Goal: Task Accomplishment & Management: Manage account settings

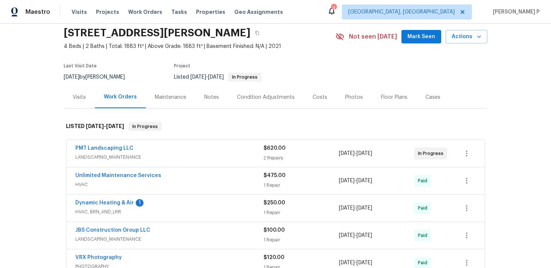
scroll to position [40, 0]
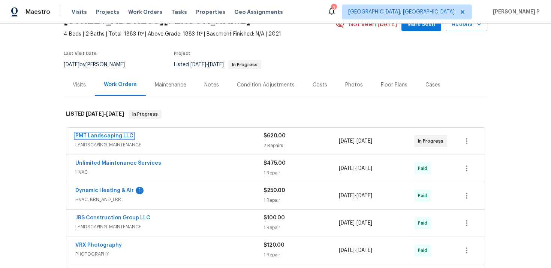
click at [116, 134] on link "PMT Landscaping LLC" at bounding box center [104, 135] width 58 height 5
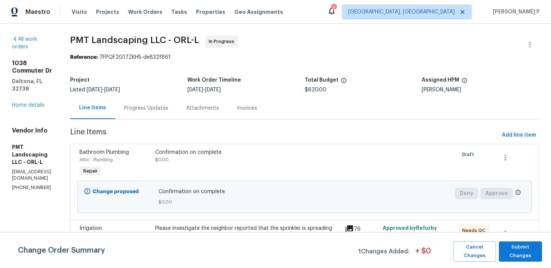
click at [168, 107] on div "Progress Updates" at bounding box center [146, 107] width 44 height 7
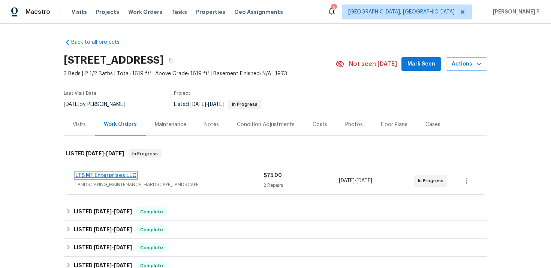
click at [100, 176] on link "LTS MF Enterprises LLC" at bounding box center [105, 175] width 61 height 5
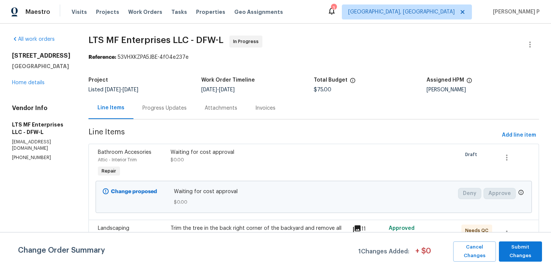
click at [166, 106] on div "Progress Updates" at bounding box center [164, 107] width 44 height 7
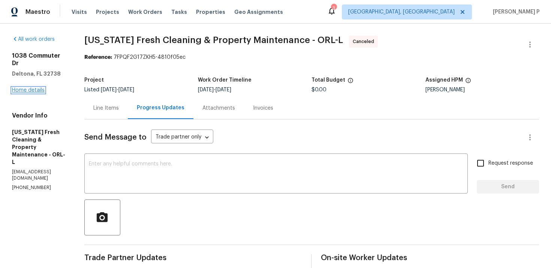
click at [36, 88] on link "Home details" at bounding box center [28, 90] width 33 height 5
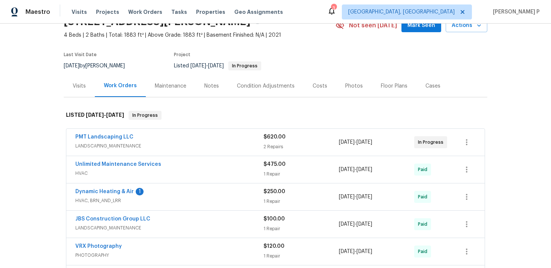
scroll to position [41, 0]
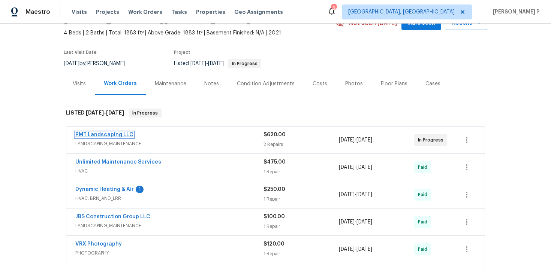
click at [104, 133] on link "PMT Landscaping LLC" at bounding box center [104, 134] width 58 height 5
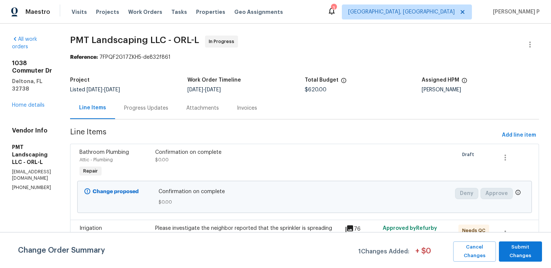
click at [168, 110] on div "Progress Updates" at bounding box center [146, 107] width 44 height 7
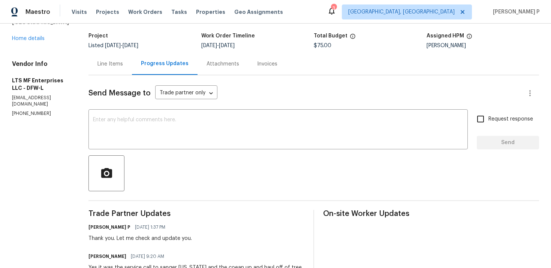
scroll to position [27, 0]
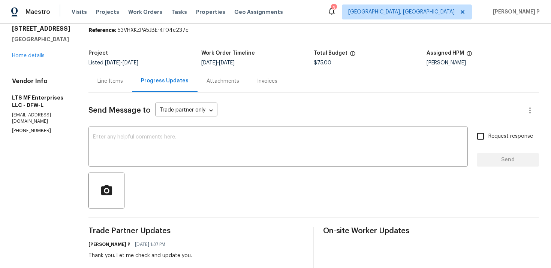
click at [101, 85] on div "Line Items" at bounding box center [109, 81] width 25 height 7
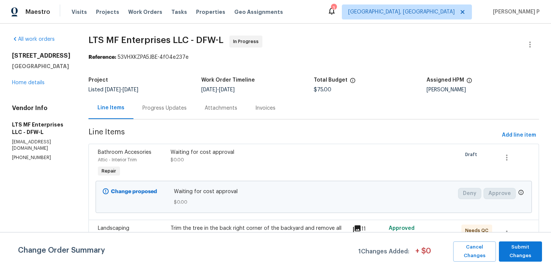
click at [155, 107] on div "Progress Updates" at bounding box center [164, 107] width 44 height 7
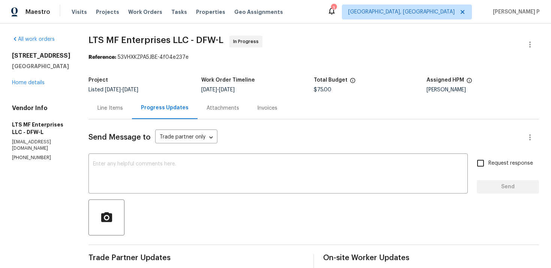
click at [109, 111] on div "Line Items" at bounding box center [109, 107] width 25 height 7
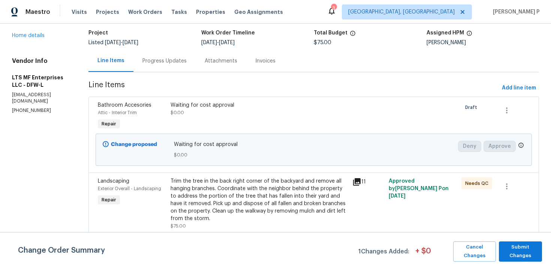
scroll to position [94, 0]
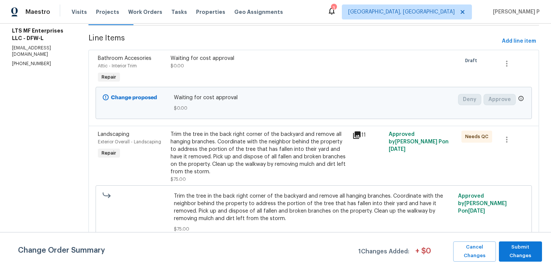
click at [197, 139] on div "Trim the tree in the back right corner of the backyard and remove all hanging b…" at bounding box center [258, 153] width 177 height 45
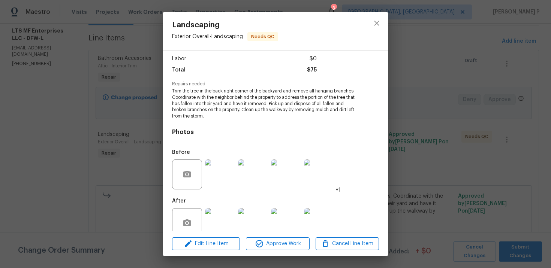
scroll to position [64, 0]
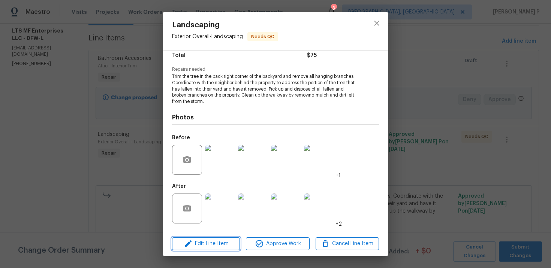
click at [203, 248] on span "Edit Line Item" at bounding box center [205, 243] width 63 height 9
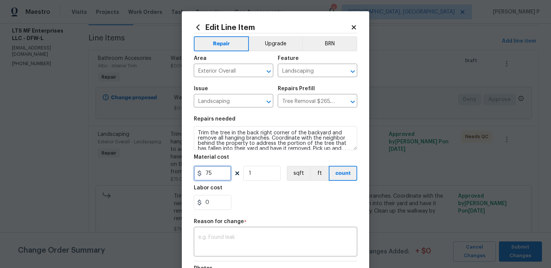
click at [204, 174] on input "75" at bounding box center [212, 173] width 37 height 15
type input "1375"
click at [227, 230] on div "x ​" at bounding box center [275, 243] width 163 height 28
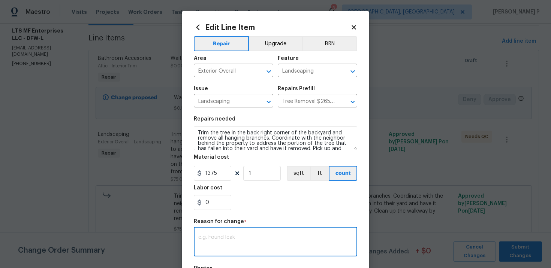
paste textarea "(RP) Updated cost per BR team approval."
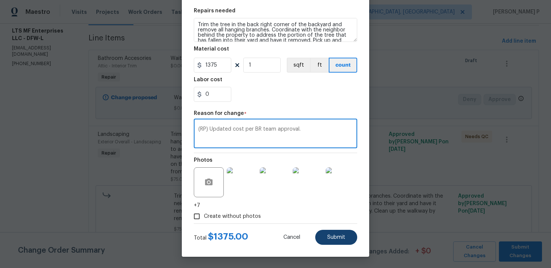
type textarea "(RP) Updated cost per BR team approval."
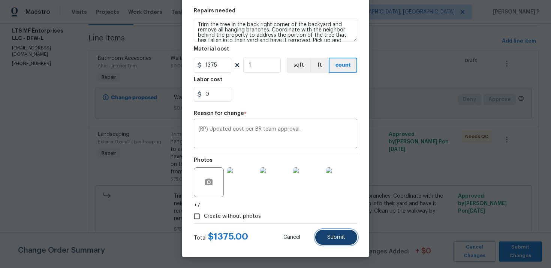
click at [329, 242] on button "Submit" at bounding box center [336, 237] width 42 height 15
type input "75"
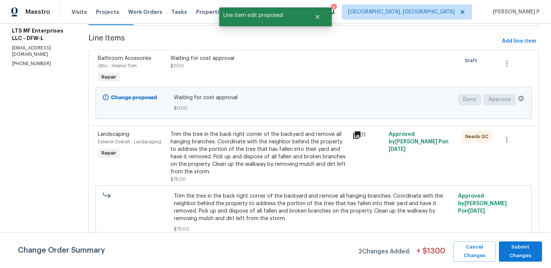
scroll to position [0, 0]
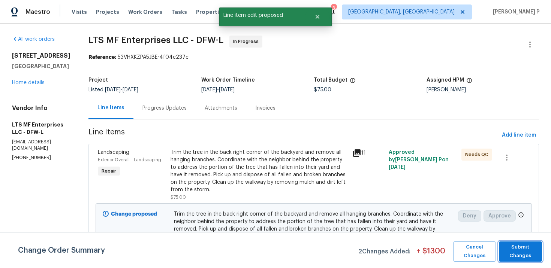
click at [521, 251] on span "Submit Changes" at bounding box center [520, 251] width 36 height 17
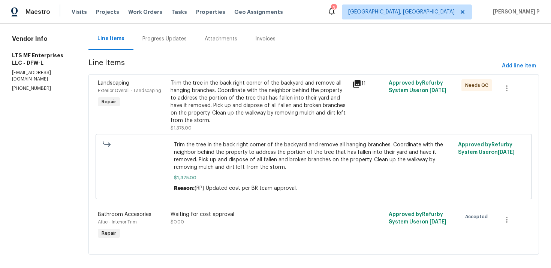
scroll to position [77, 0]
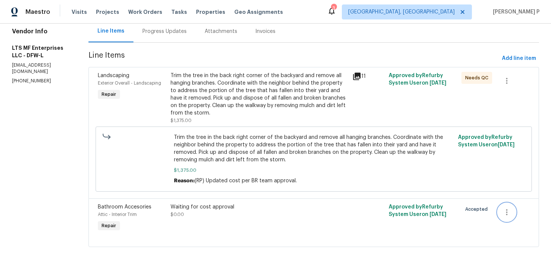
click at [505, 210] on icon "button" at bounding box center [506, 212] width 9 height 9
click at [512, 214] on li "Cancel" at bounding box center [510, 212] width 29 height 12
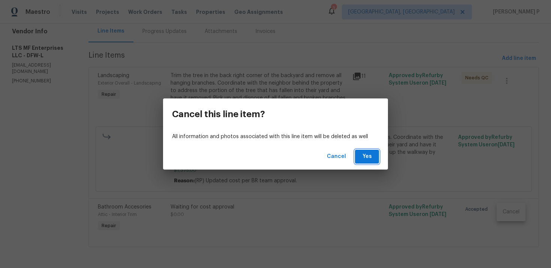
click at [367, 161] on span "Yes" at bounding box center [367, 156] width 12 height 9
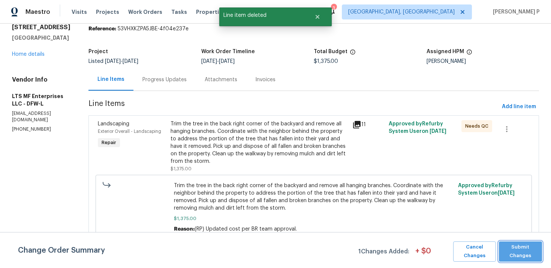
click at [520, 251] on span "Submit Changes" at bounding box center [520, 251] width 36 height 17
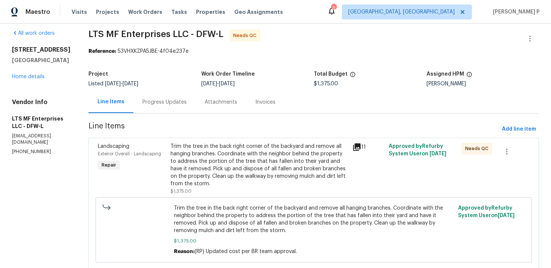
scroll to position [0, 0]
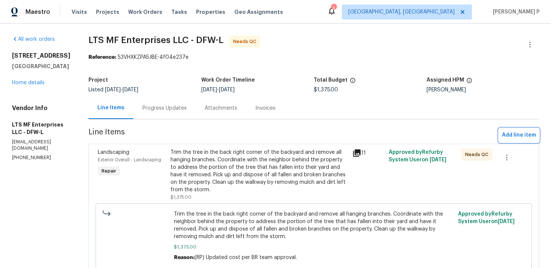
click at [504, 133] on span "Add line item" at bounding box center [519, 135] width 34 height 9
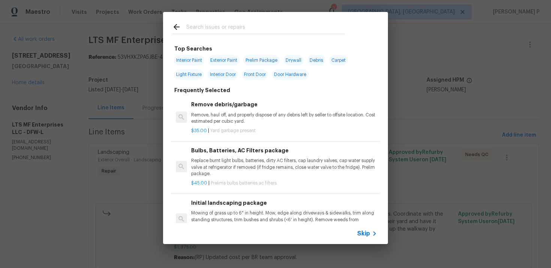
click at [370, 235] on icon at bounding box center [374, 233] width 9 height 9
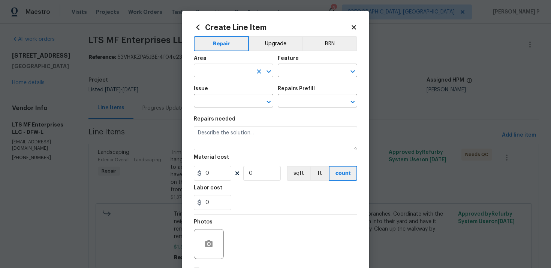
click at [267, 72] on icon "Open" at bounding box center [268, 71] width 9 height 9
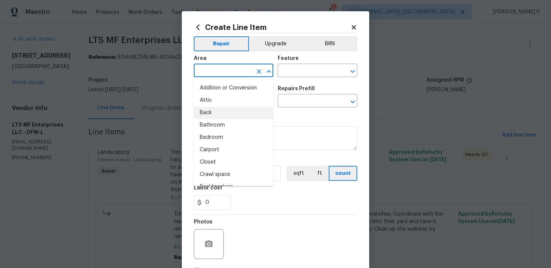
click at [215, 115] on li "Back" at bounding box center [233, 113] width 79 height 12
type input "Back"
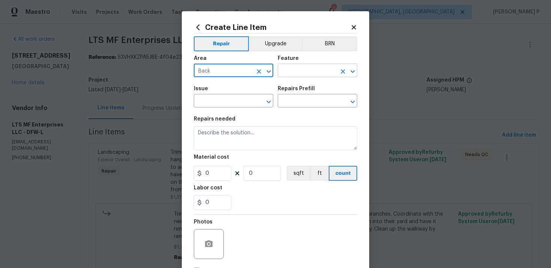
click at [293, 77] on input "text" at bounding box center [307, 72] width 58 height 12
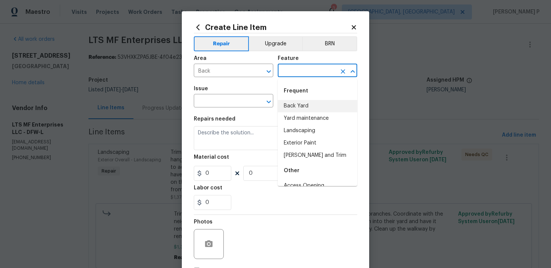
click at [298, 108] on li "Back Yard" at bounding box center [317, 106] width 79 height 12
type input "Back Yard"
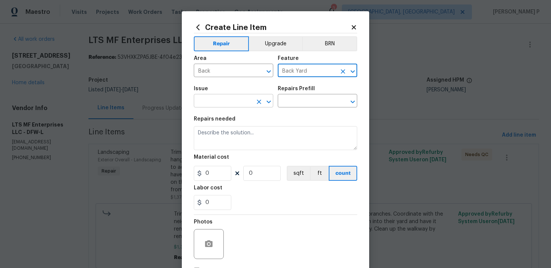
click at [270, 101] on icon "Open" at bounding box center [268, 101] width 4 height 3
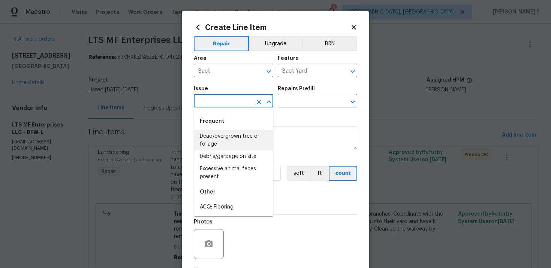
click at [224, 150] on li "Dead/overgrown tree or foliage" at bounding box center [233, 140] width 79 height 20
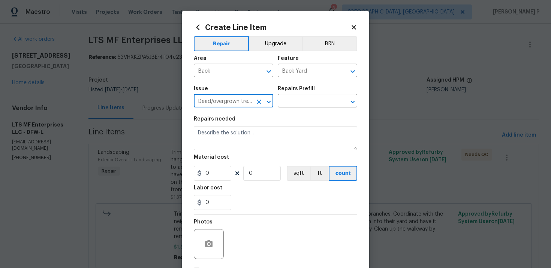
click at [290, 108] on div "Issue Dead/overgrown tree or foliage ​ Repairs Prefill ​" at bounding box center [275, 97] width 163 height 30
click at [300, 101] on input "text" at bounding box center [307, 102] width 58 height 12
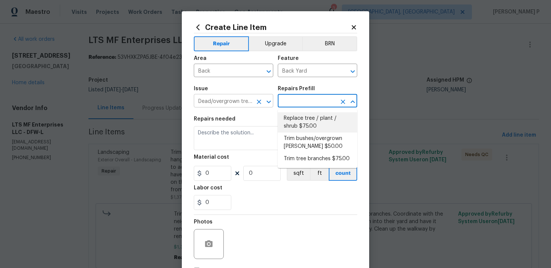
click at [266, 102] on icon "Open" at bounding box center [268, 101] width 9 height 9
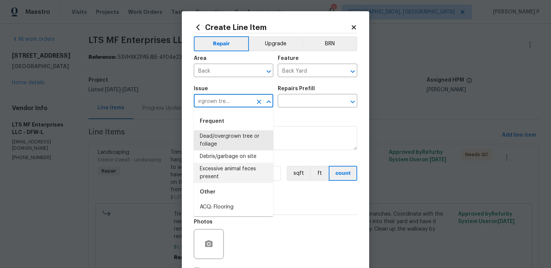
click at [232, 167] on li "Excessive animal feces present" at bounding box center [233, 173] width 79 height 20
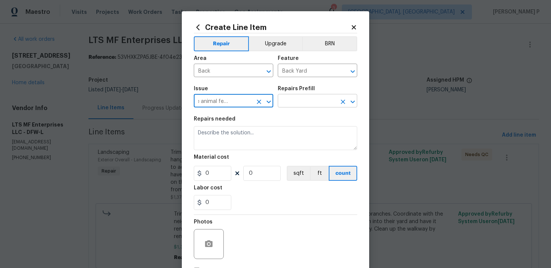
click at [295, 100] on input "text" at bounding box center [307, 102] width 58 height 12
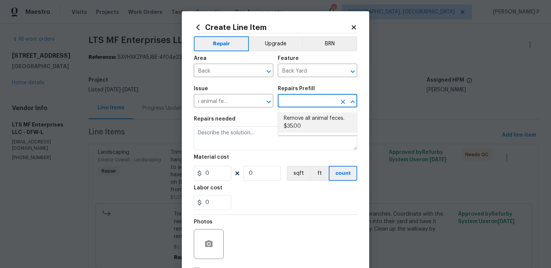
scroll to position [0, 0]
click at [255, 97] on div at bounding box center [263, 102] width 19 height 10
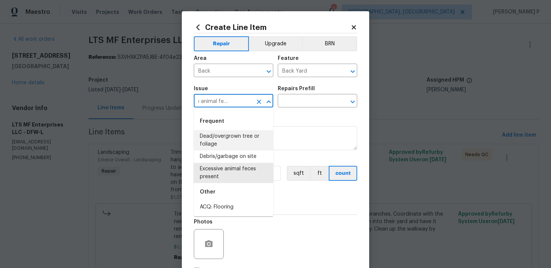
click at [239, 138] on li "Dead/overgrown tree or foliage" at bounding box center [233, 140] width 79 height 20
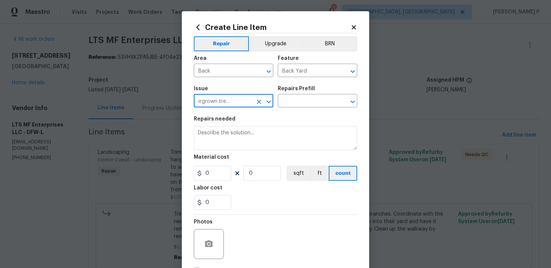
click at [268, 103] on icon "Open" at bounding box center [268, 101] width 4 height 3
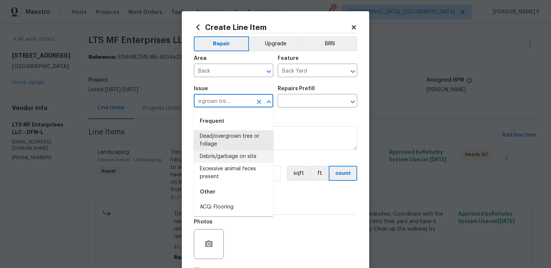
click at [229, 163] on li "Debris/garbage on site" at bounding box center [233, 157] width 79 height 12
type input "Debris/garbage on site"
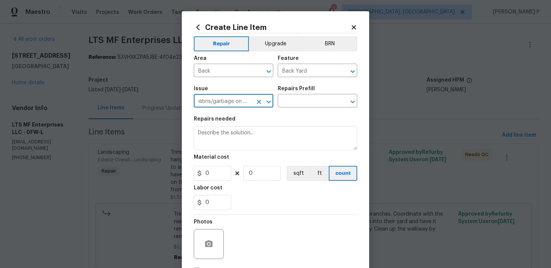
scroll to position [0, 2]
click at [294, 114] on section "Repairs needed Material cost 0 0 sqft ft count Labor cost 0" at bounding box center [275, 163] width 163 height 103
click at [302, 101] on input "text" at bounding box center [307, 102] width 58 height 12
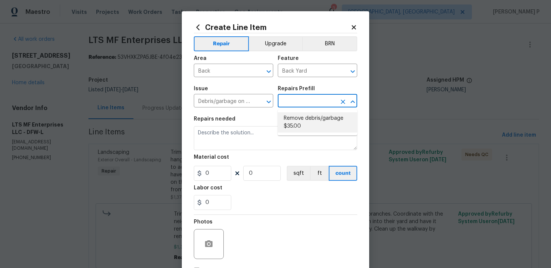
click at [301, 118] on li "Remove debris/garbage $35.00" at bounding box center [317, 122] width 79 height 20
type input "Remove debris/garbage $35.00"
type textarea "Remove, haul off, and properly dispose of any debris left by seller to offsite …"
type input "35"
type input "1"
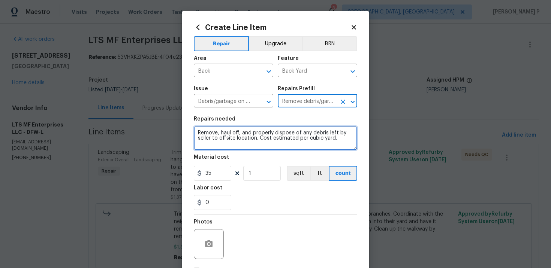
click at [251, 135] on textarea "Remove, haul off, and properly dispose of any debris left by seller to offsite …" at bounding box center [275, 138] width 163 height 24
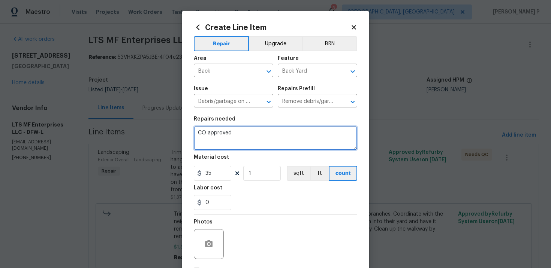
type textarea "CO approved"
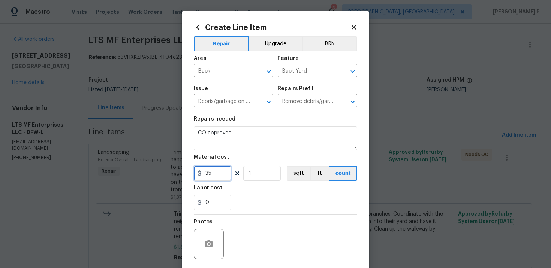
drag, startPoint x: 215, startPoint y: 175, endPoint x: 173, endPoint y: 175, distance: 41.9
click at [175, 175] on div "Create Line Item Repair Upgrade BRN Area Back ​ Feature Back Yard ​ Issue Debri…" at bounding box center [275, 134] width 551 height 268
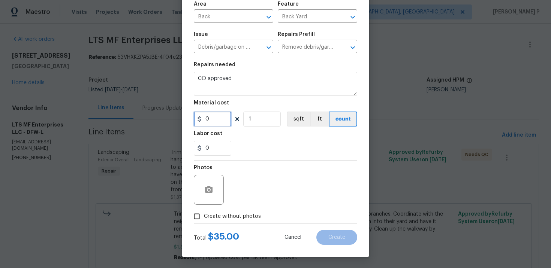
type input "0"
click at [195, 217] on input "Create without photos" at bounding box center [197, 216] width 14 height 14
checkbox input "true"
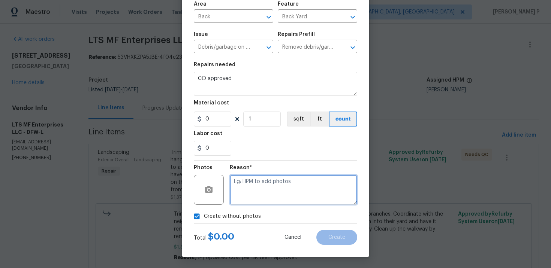
click at [258, 190] on textarea at bounding box center [293, 190] width 127 height 30
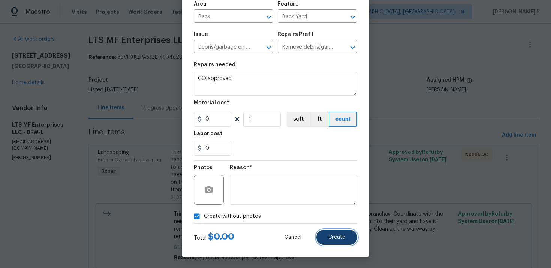
click at [341, 236] on span "Create" at bounding box center [336, 238] width 17 height 6
type input "0"
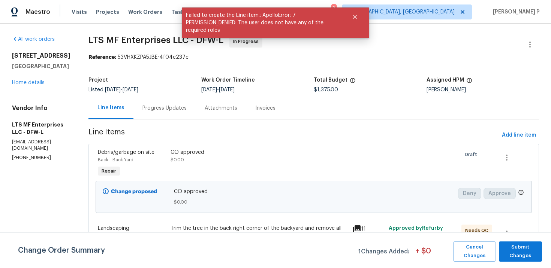
click at [159, 110] on div "Progress Updates" at bounding box center [164, 107] width 44 height 7
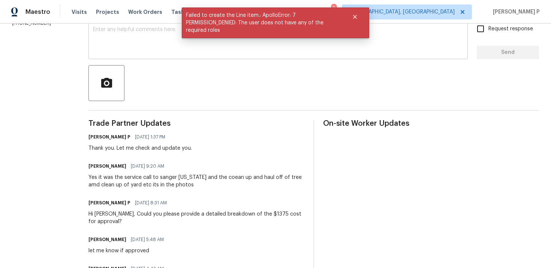
click at [154, 43] on textarea at bounding box center [278, 40] width 370 height 26
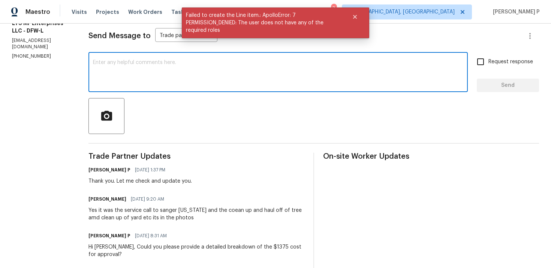
scroll to position [96, 0]
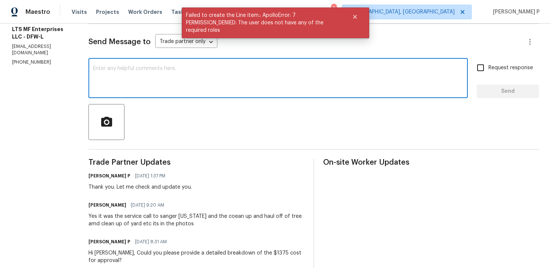
click at [155, 85] on textarea at bounding box center [278, 79] width 370 height 26
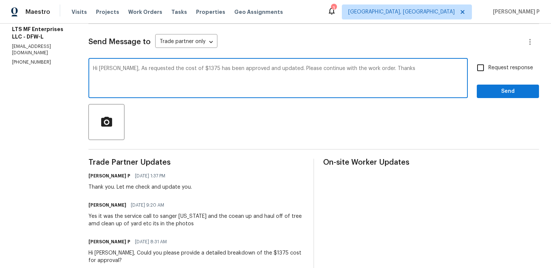
drag, startPoint x: 107, startPoint y: 67, endPoint x: 355, endPoint y: 69, distance: 248.7
click at [355, 69] on textarea "Hi Bill, As requested the cost of $1375 has been approved and updated. Please c…" at bounding box center [278, 79] width 370 height 26
type textarea "Hi Bill, As requested the cost of $1375 has been approved and updated. Please c…"
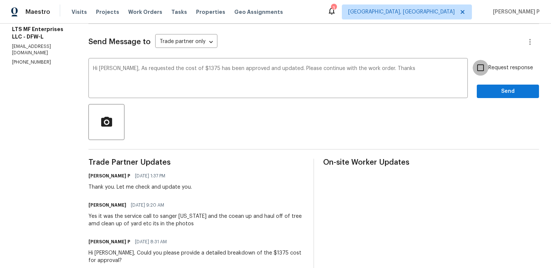
click at [473, 70] on input "Request response" at bounding box center [480, 68] width 16 height 16
checkbox input "true"
click at [493, 89] on span "Send" at bounding box center [507, 91] width 50 height 9
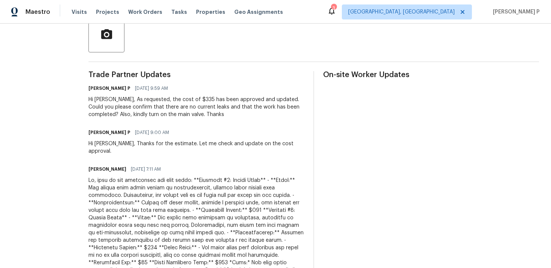
scroll to position [158, 0]
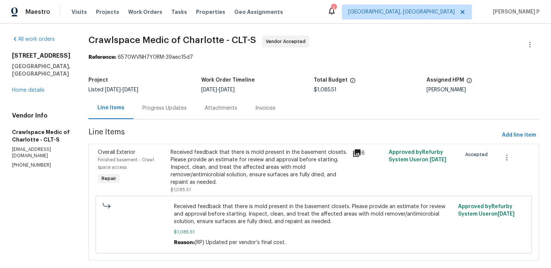
click at [181, 111] on div "Progress Updates" at bounding box center [164, 107] width 44 height 7
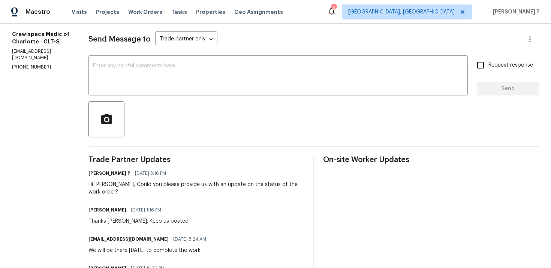
scroll to position [70, 0]
